Goal: Task Accomplishment & Management: Manage account settings

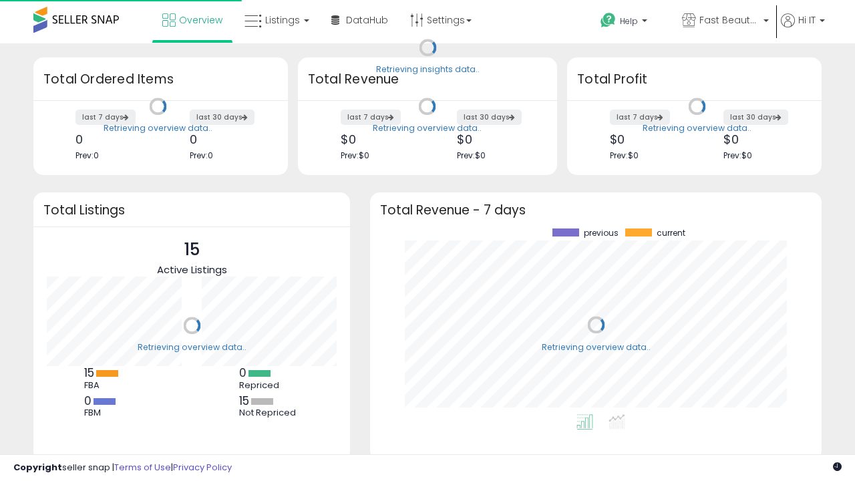
scroll to position [186, 425]
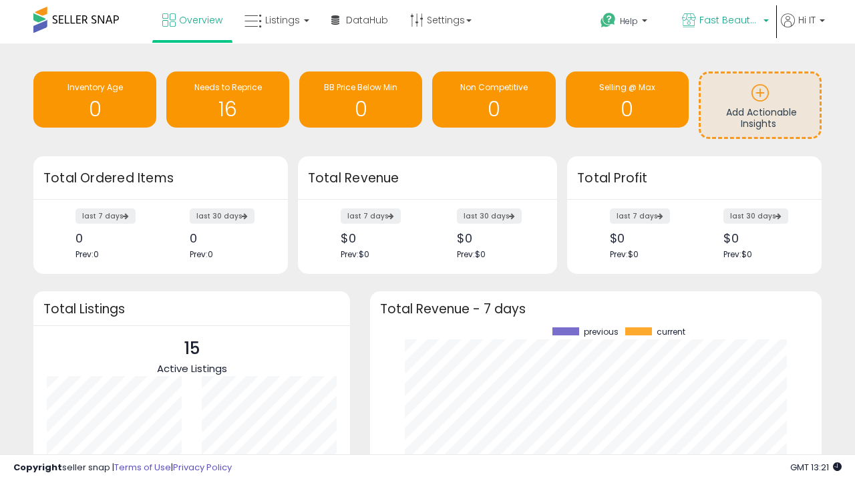
click at [724, 21] on span "Fast Beauty ([GEOGRAPHIC_DATA])" at bounding box center [729, 19] width 60 height 13
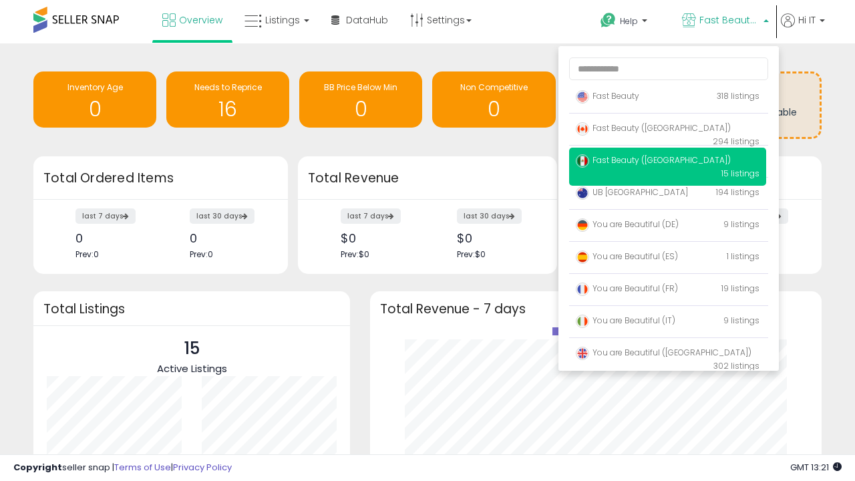
click at [667, 355] on span "You are Beautiful ([GEOGRAPHIC_DATA])" at bounding box center [664, 352] width 176 height 11
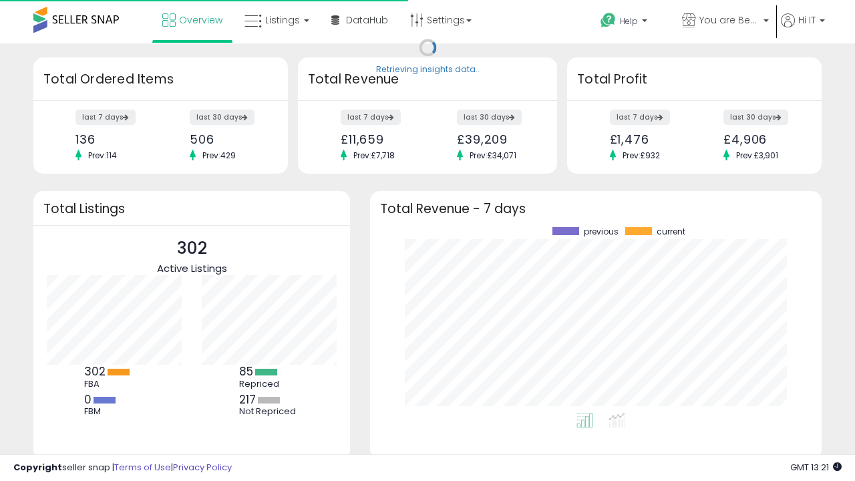
scroll to position [186, 425]
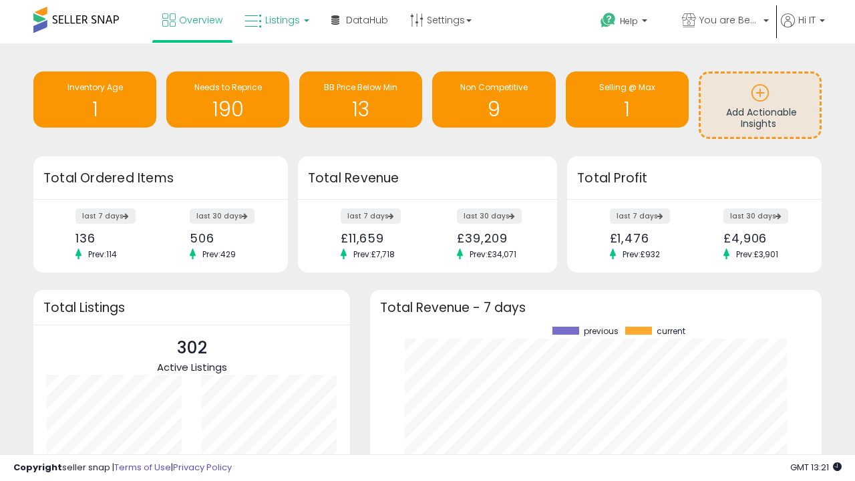
click at [275, 20] on span "Listings" at bounding box center [282, 19] width 35 height 13
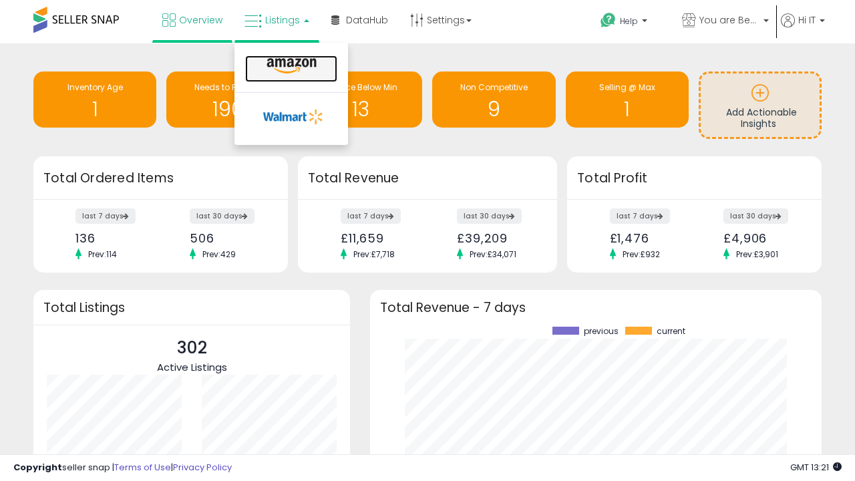
click at [290, 66] on icon at bounding box center [291, 65] width 58 height 17
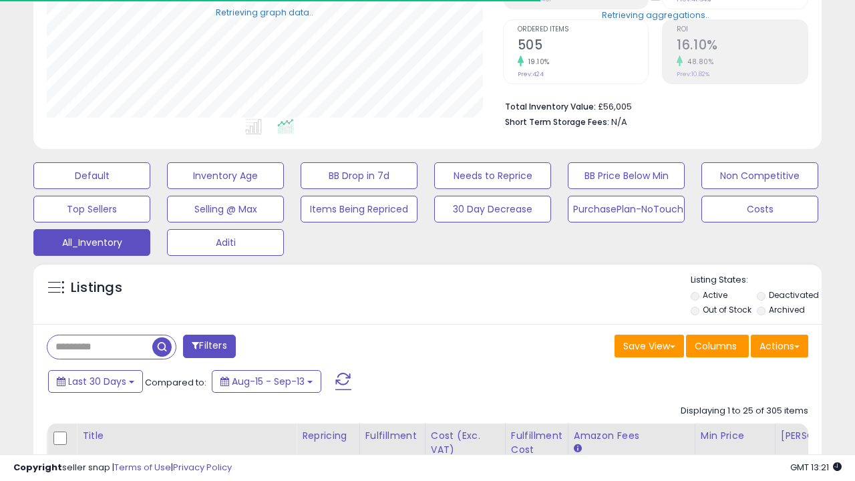
scroll to position [274, 456]
click at [95, 380] on span "Last 30 Days" at bounding box center [97, 381] width 58 height 13
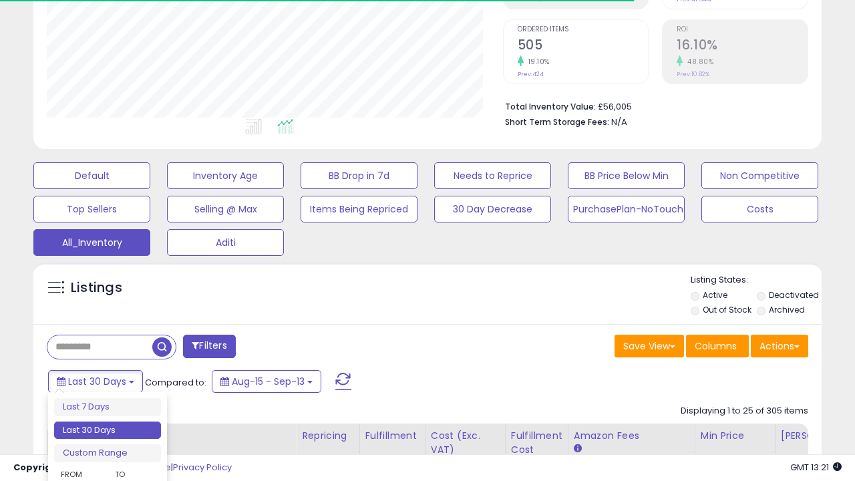
click at [108, 430] on li "Last 30 Days" at bounding box center [107, 430] width 107 height 18
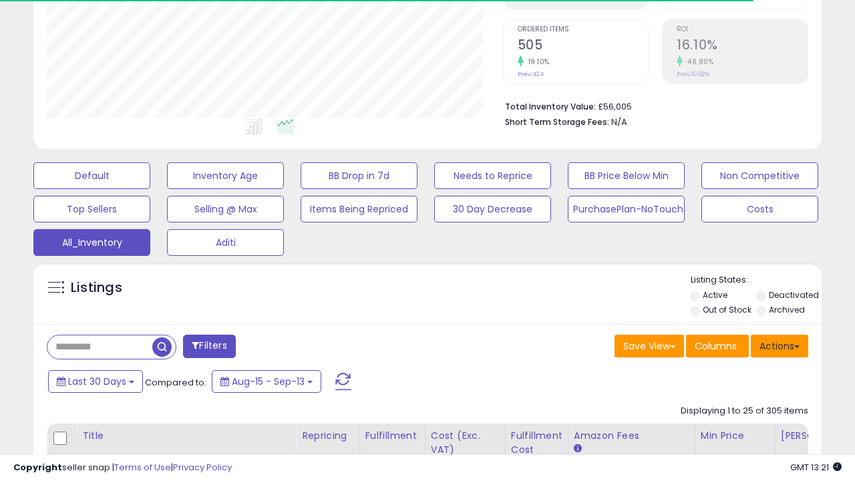
click at [779, 345] on button "Actions" at bounding box center [779, 346] width 57 height 23
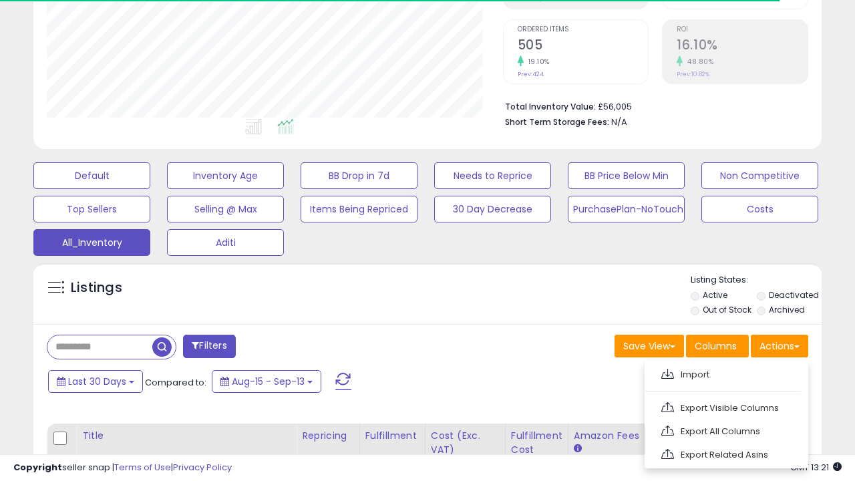
click at [725, 429] on link "Export All Columns" at bounding box center [725, 431] width 146 height 21
